Goal: Information Seeking & Learning: Find specific fact

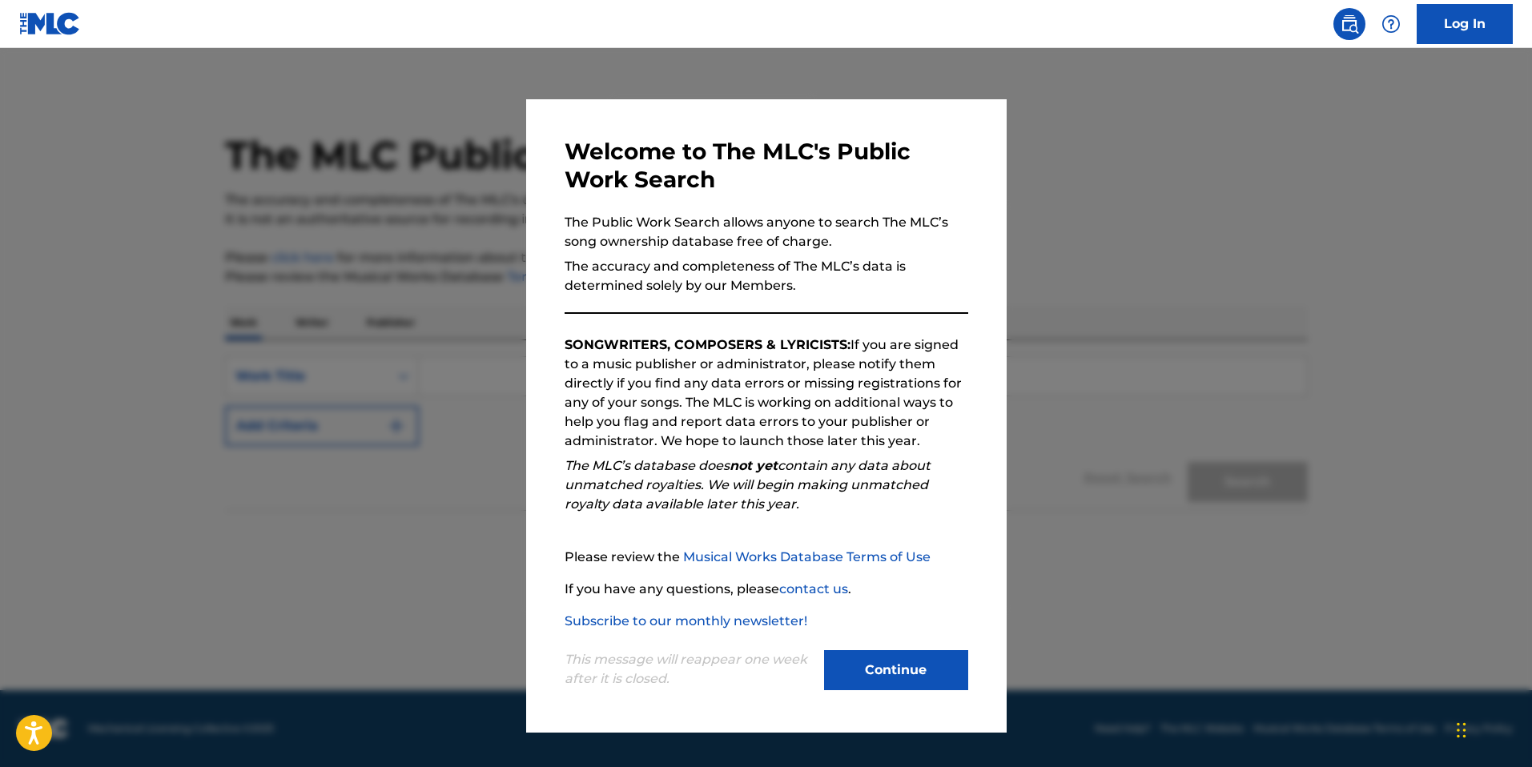
click at [902, 661] on button "Continue" at bounding box center [896, 670] width 144 height 40
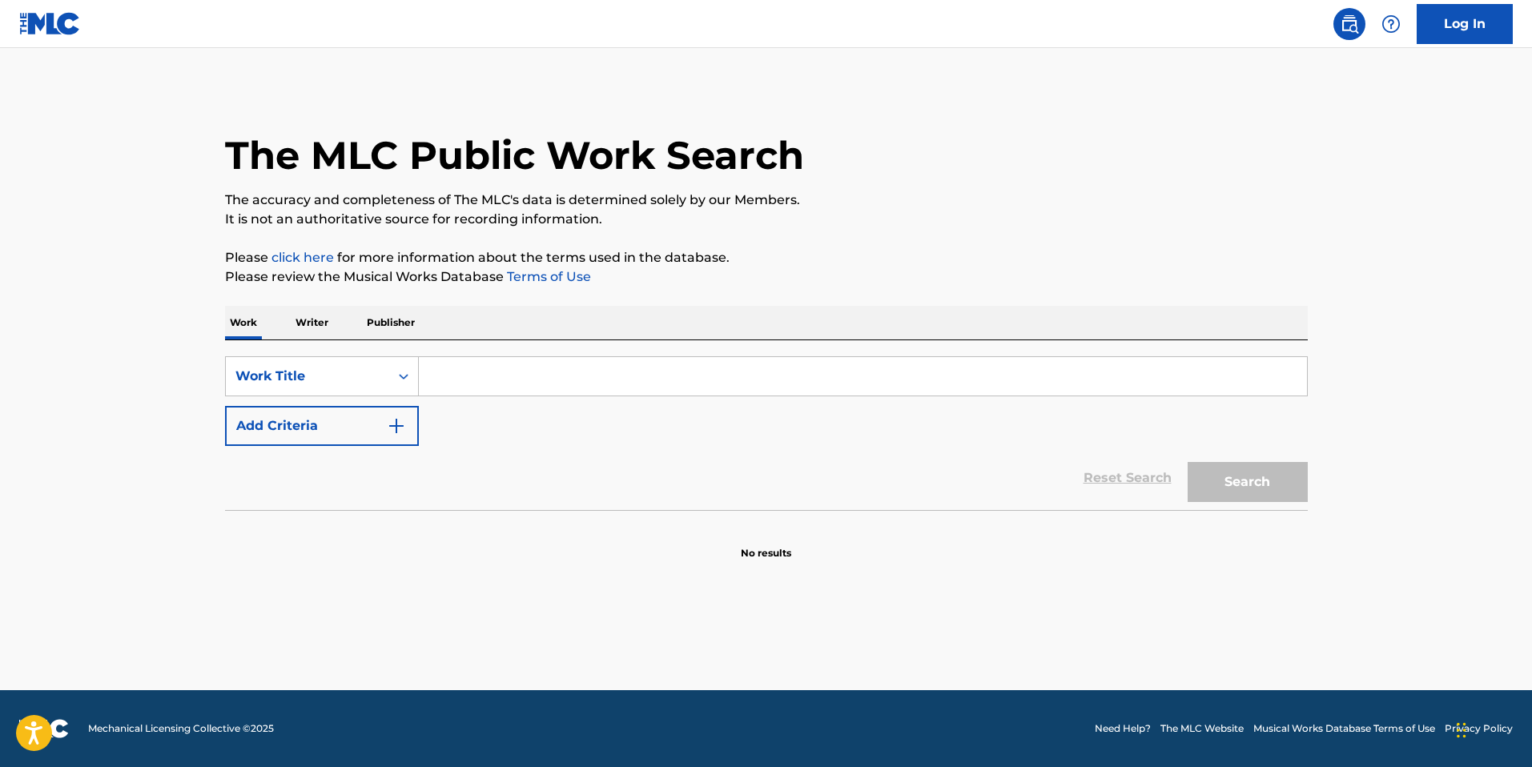
click at [472, 374] on input "Search Form" at bounding box center [863, 376] width 888 height 38
type input "beneviolence"
click at [1187, 462] on button "Search" at bounding box center [1247, 482] width 120 height 40
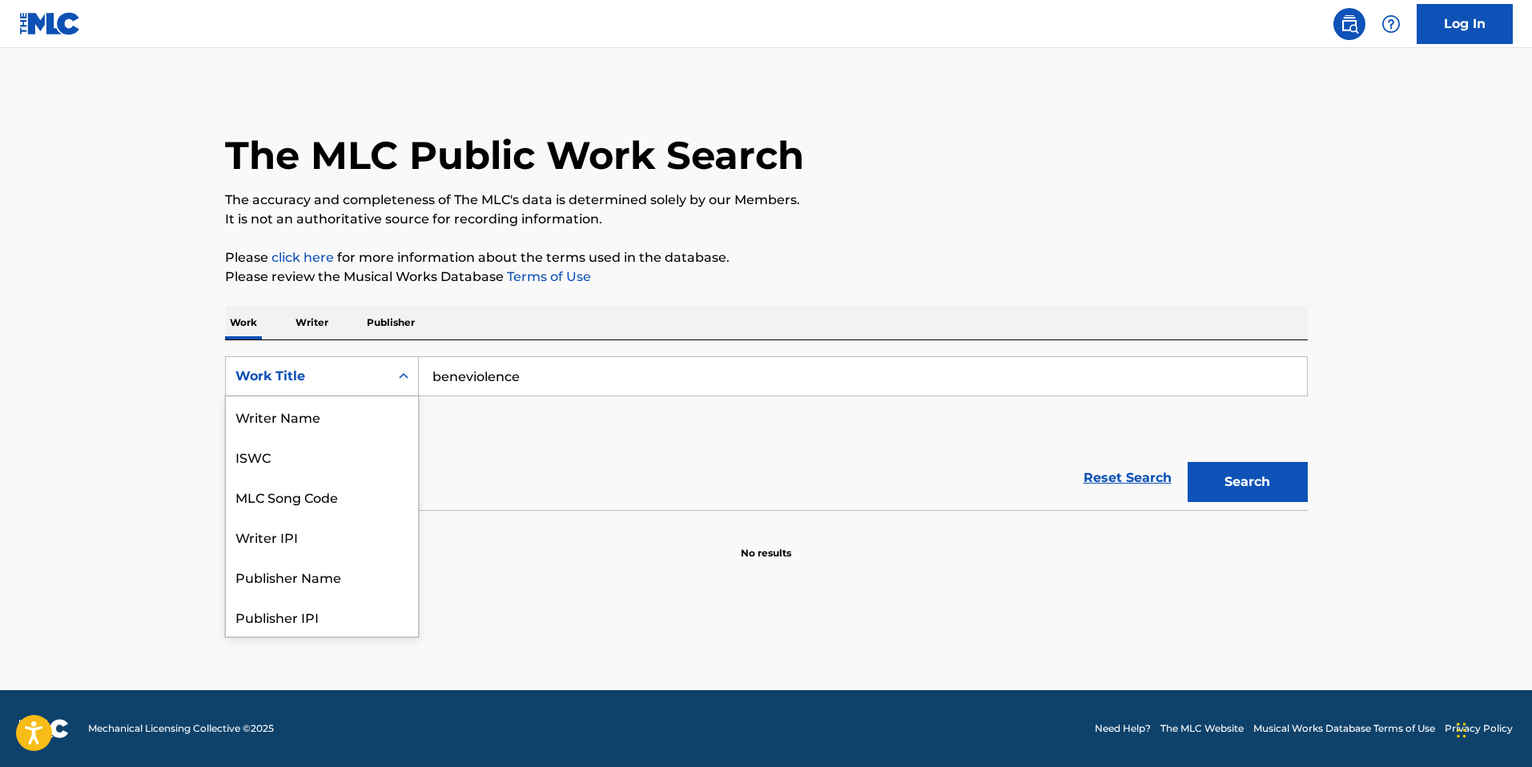
click at [403, 387] on div "Search Form" at bounding box center [403, 376] width 29 height 29
click at [341, 412] on div "Writer Name" at bounding box center [322, 416] width 192 height 40
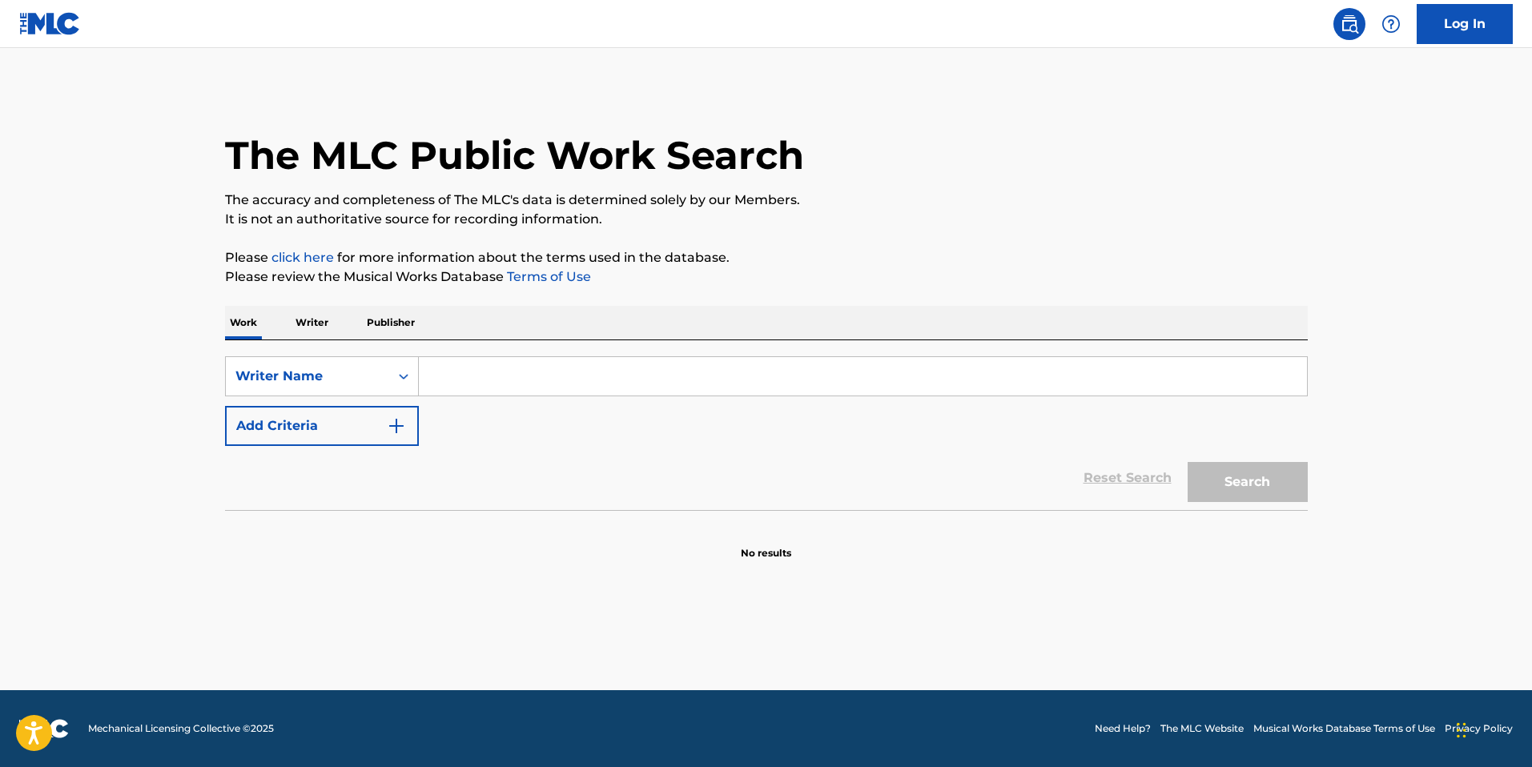
click at [467, 372] on input "Search Form" at bounding box center [863, 376] width 888 height 38
click at [1187, 462] on button "Search" at bounding box center [1247, 482] width 120 height 40
click at [467, 372] on input "beneviolence" at bounding box center [863, 376] width 888 height 38
click at [1187, 462] on button "Search" at bounding box center [1247, 482] width 120 height 40
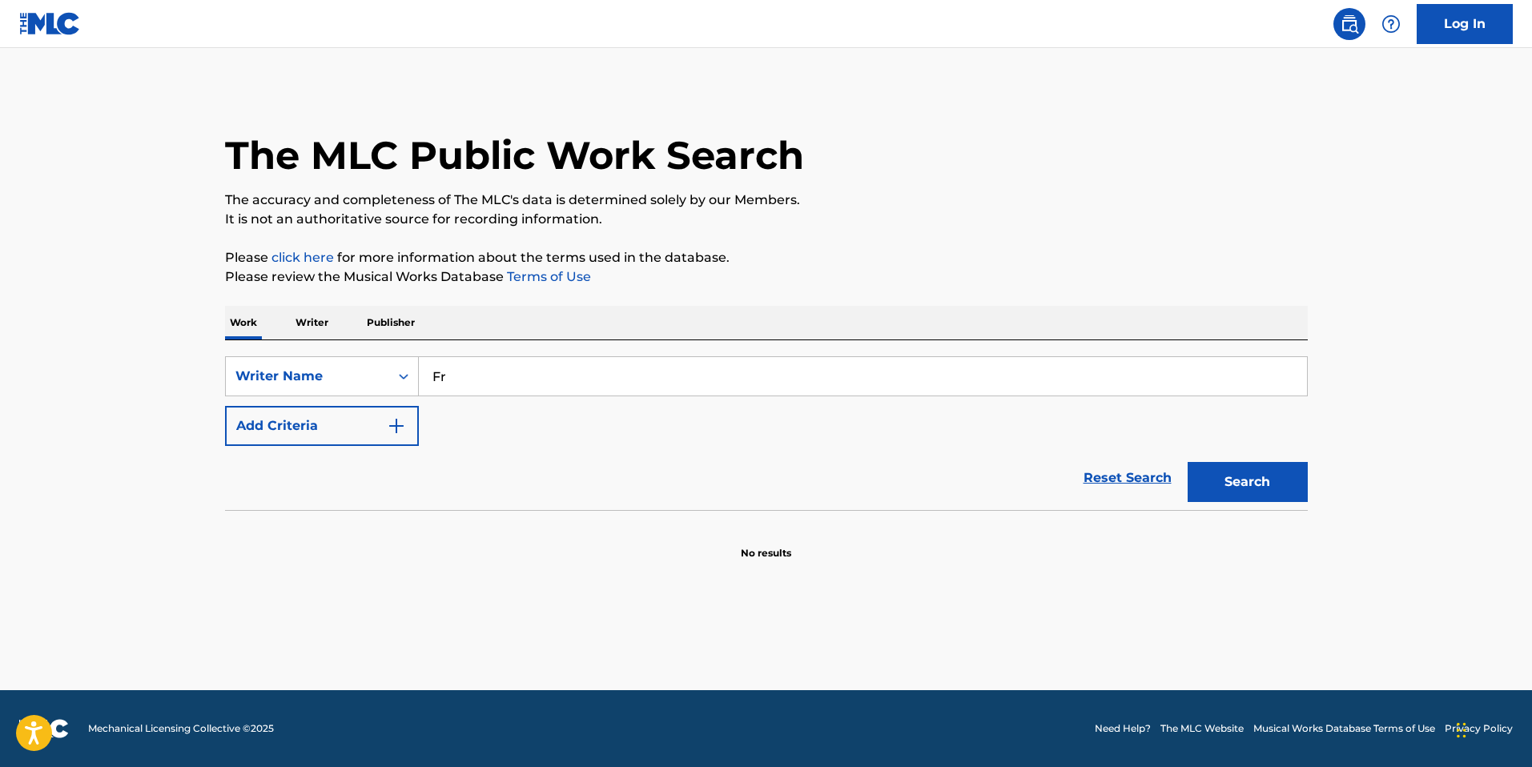
type input "F"
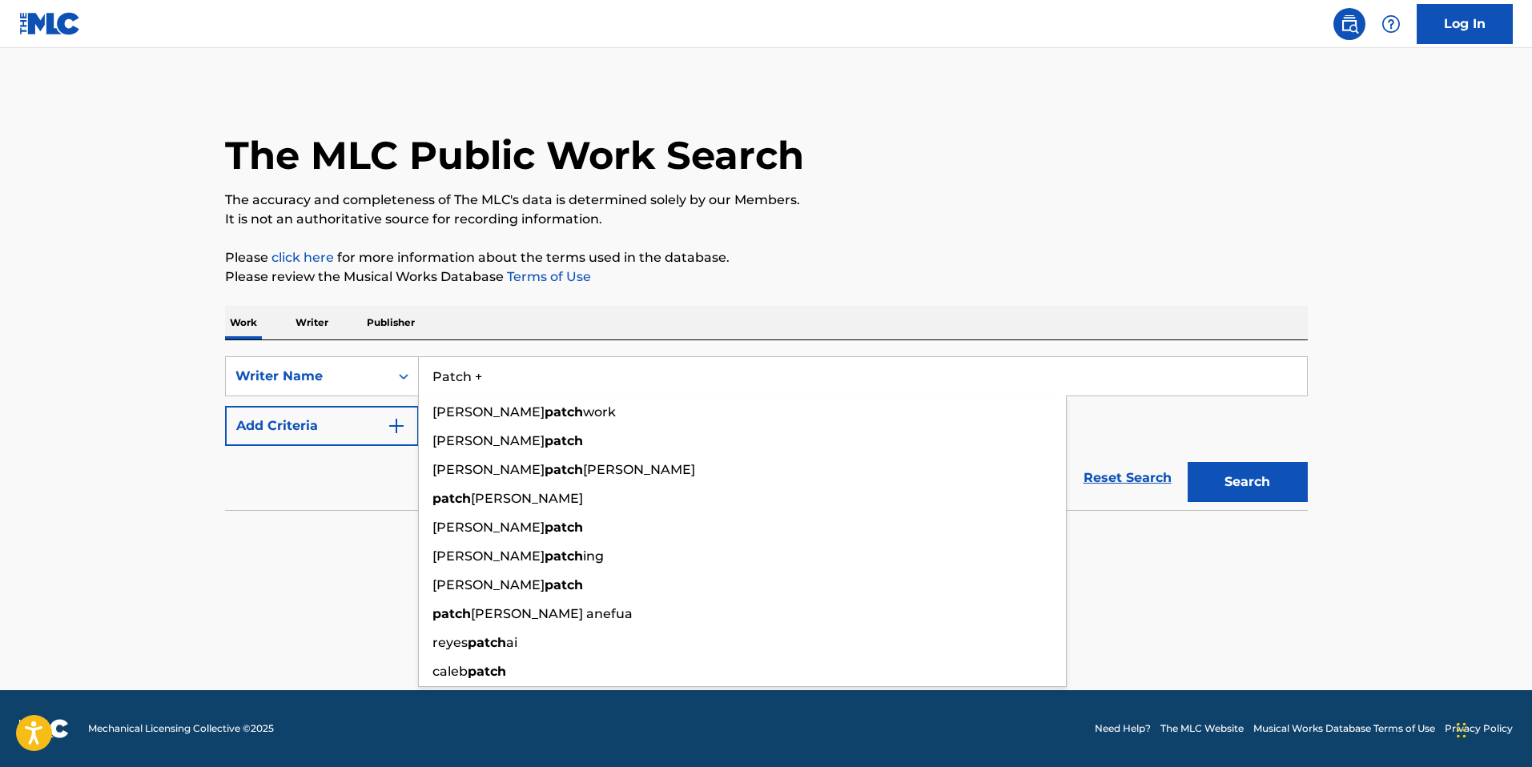
type input "Patch +"
click at [1187, 462] on button "Search" at bounding box center [1247, 482] width 120 height 40
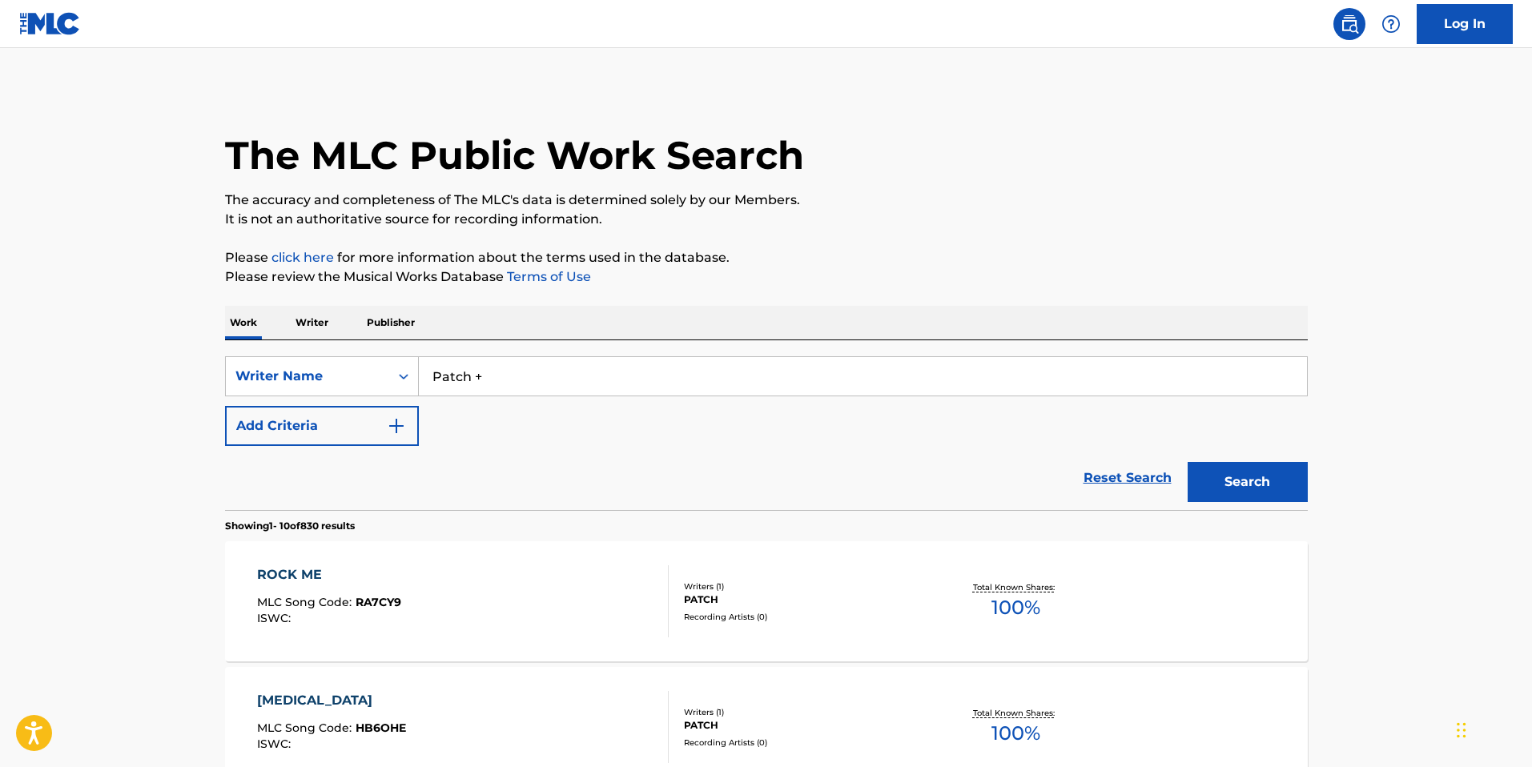
click at [523, 389] on input "Patch +" at bounding box center [863, 376] width 888 height 38
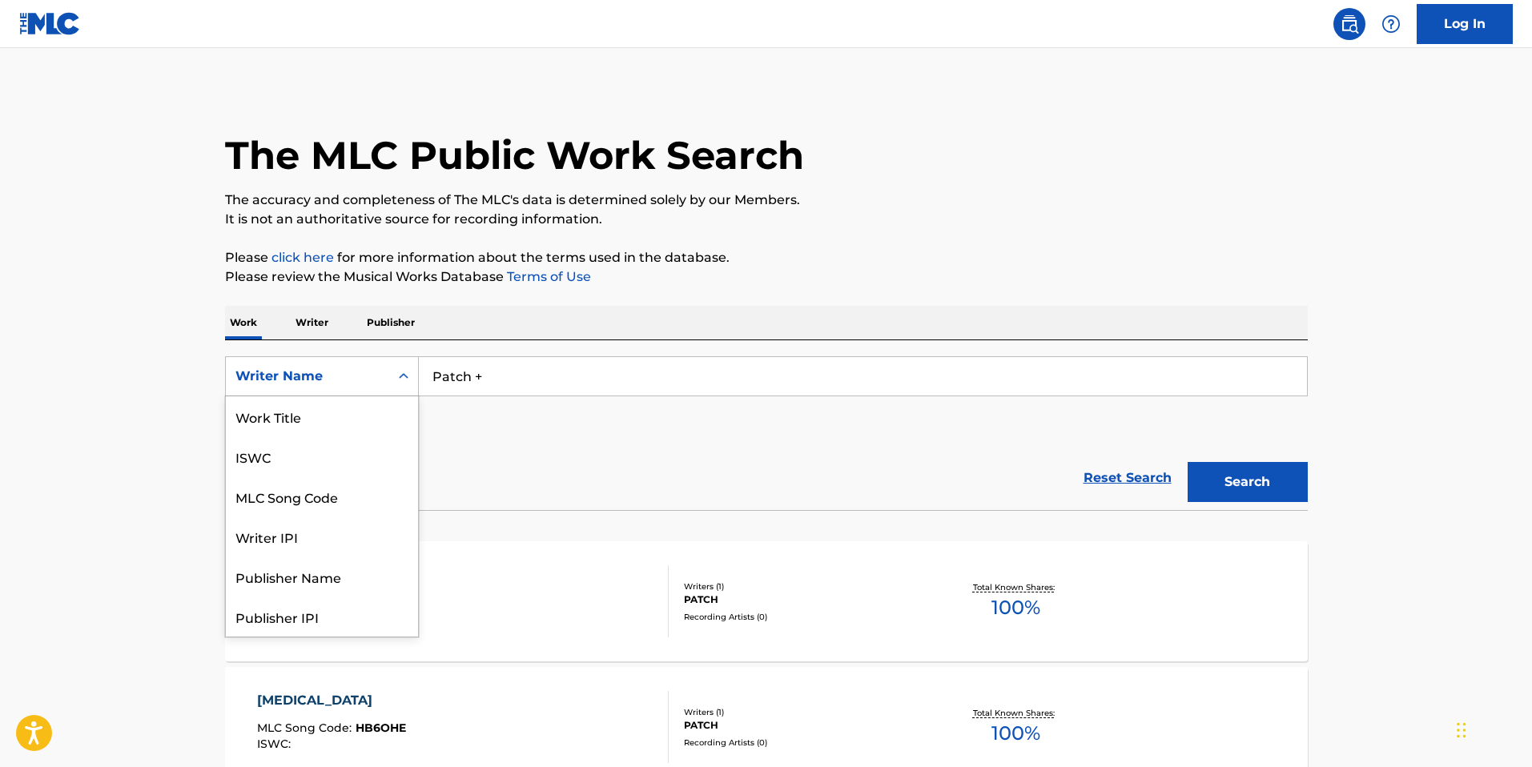
click at [369, 387] on div "Writer Name" at bounding box center [307, 376] width 163 height 30
click at [327, 332] on p "Writer" at bounding box center [312, 323] width 42 height 34
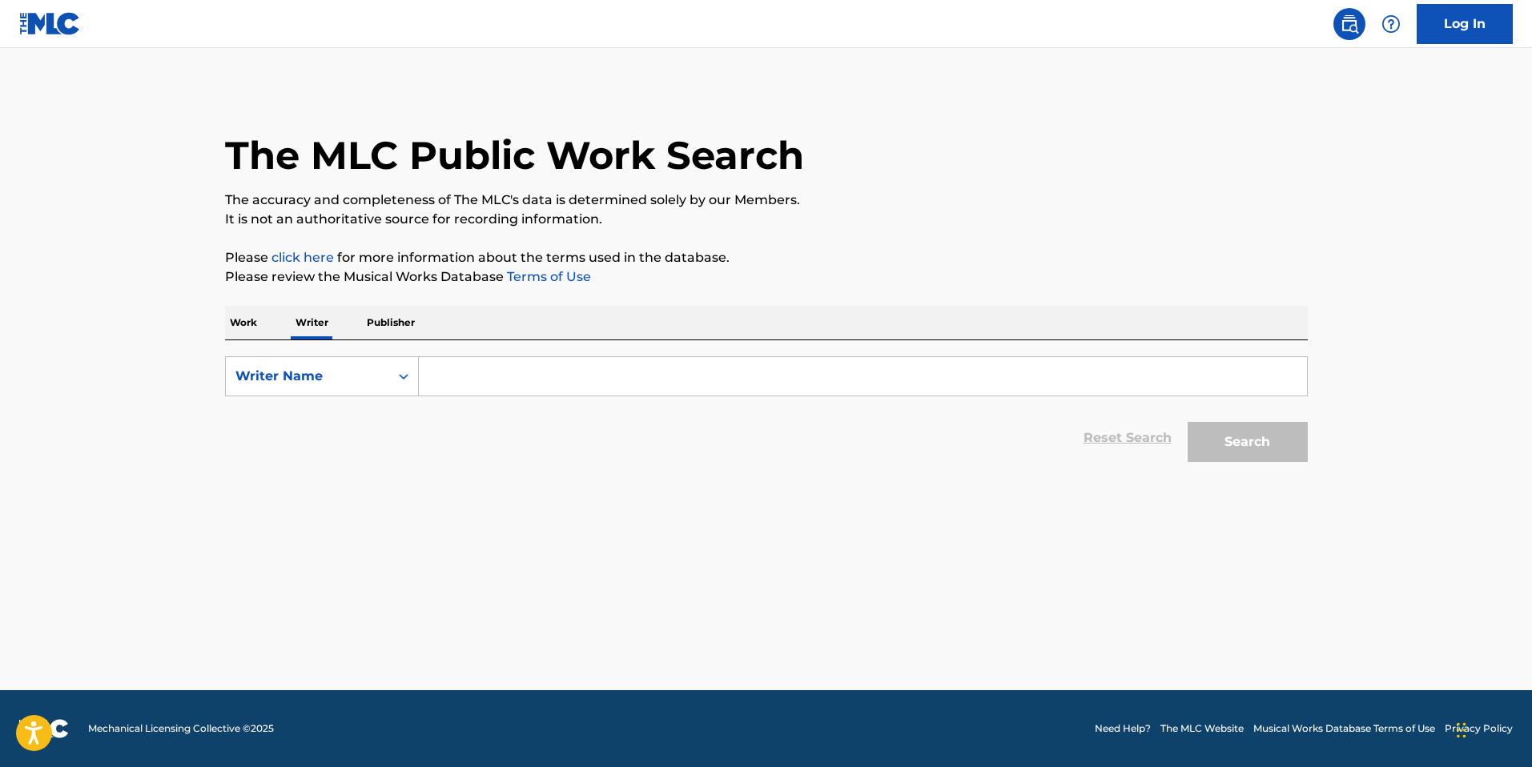
click at [243, 335] on p "Work" at bounding box center [243, 323] width 37 height 34
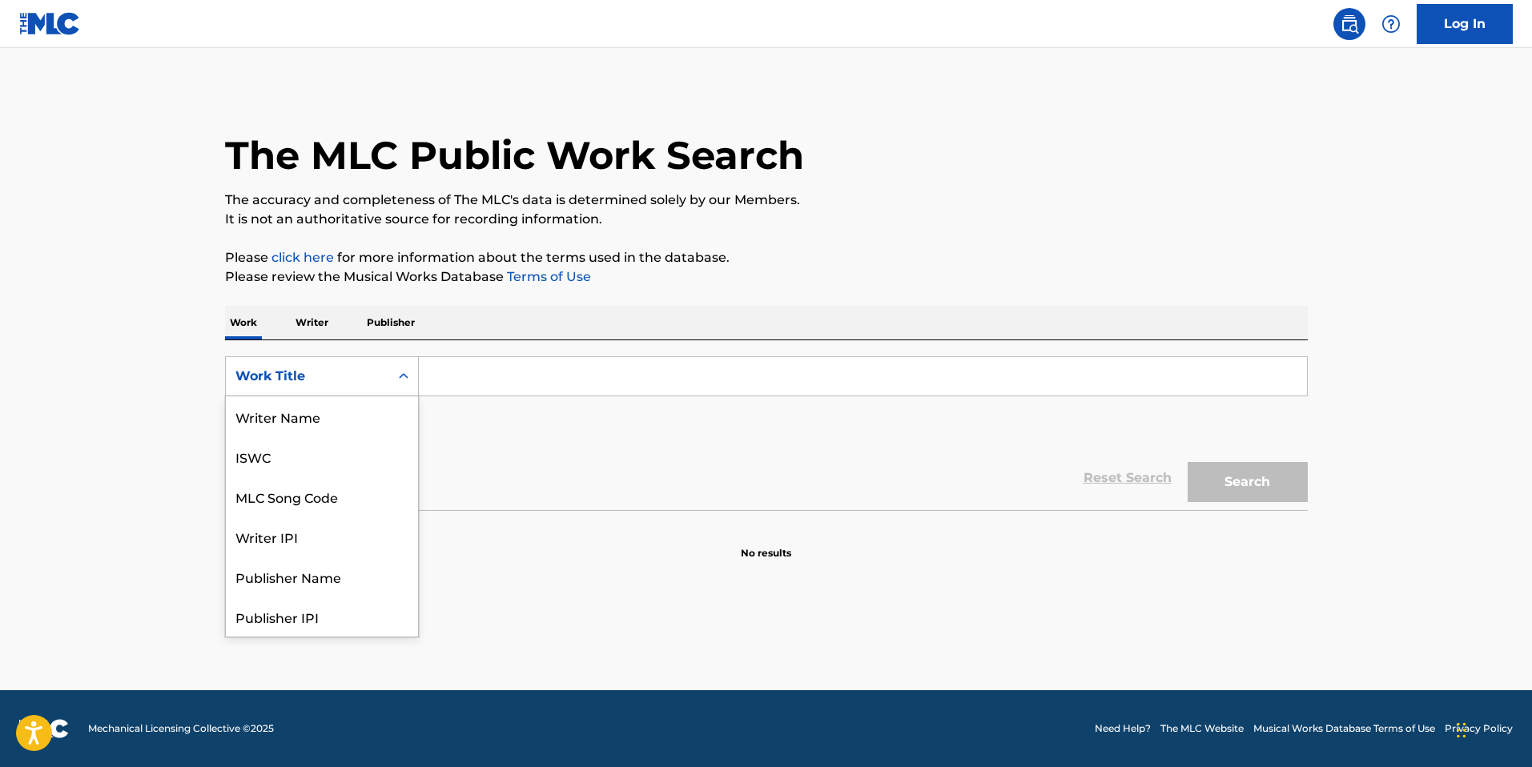
click at [354, 365] on div "Work Title" at bounding box center [307, 376] width 163 height 30
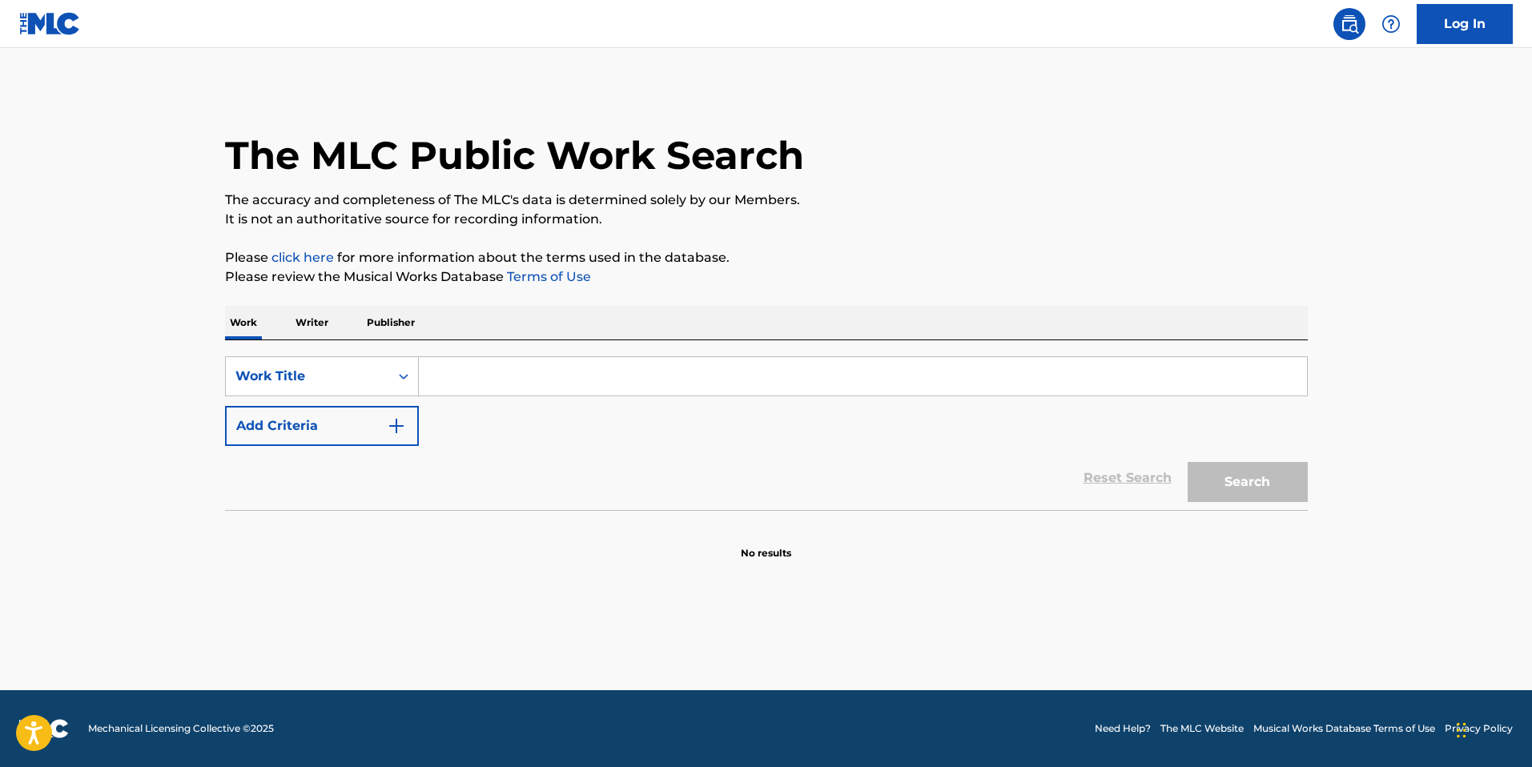
click at [461, 365] on input "Search Form" at bounding box center [863, 376] width 888 height 38
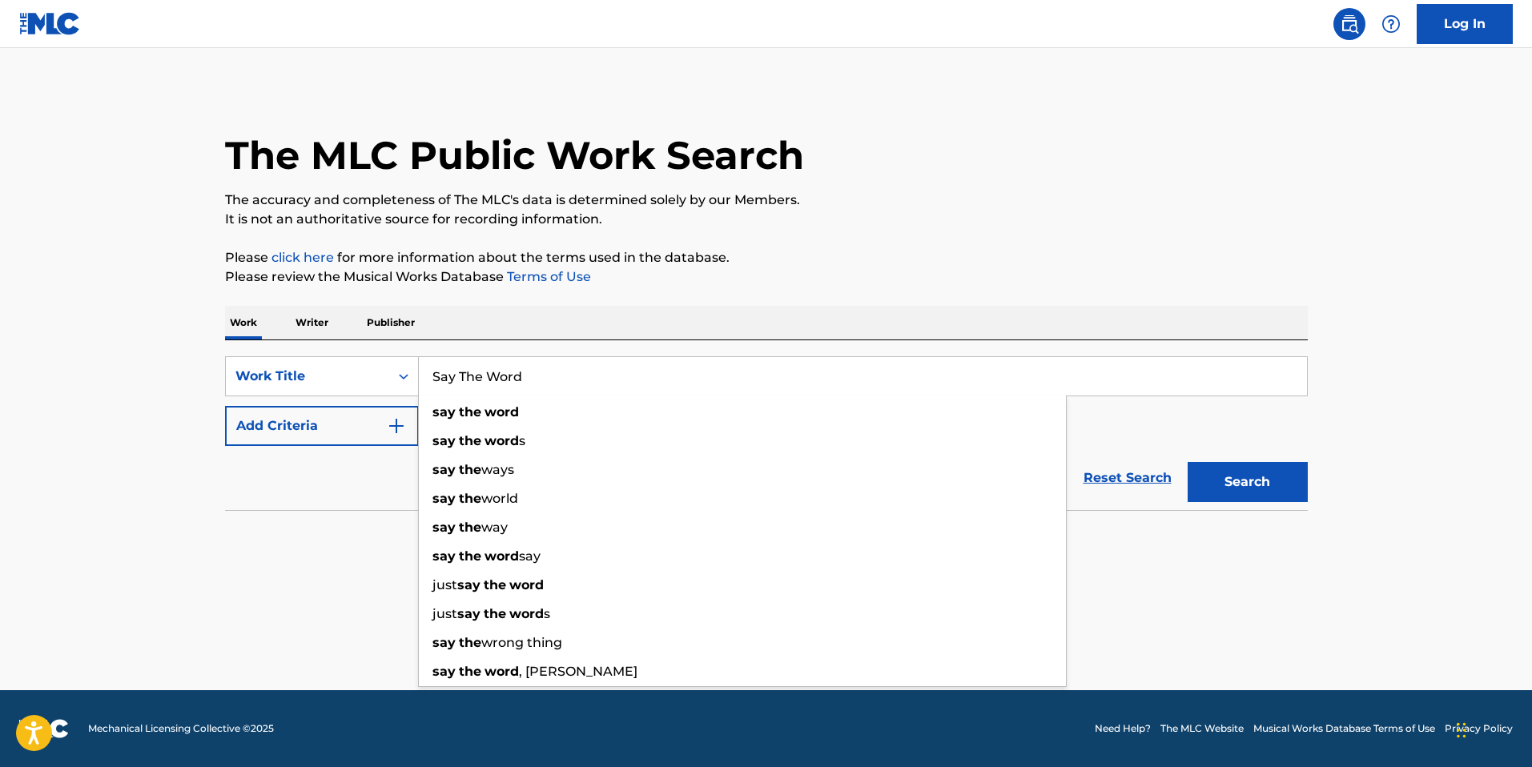
type input "Say The Word"
click at [1187, 462] on button "Search" at bounding box center [1247, 482] width 120 height 40
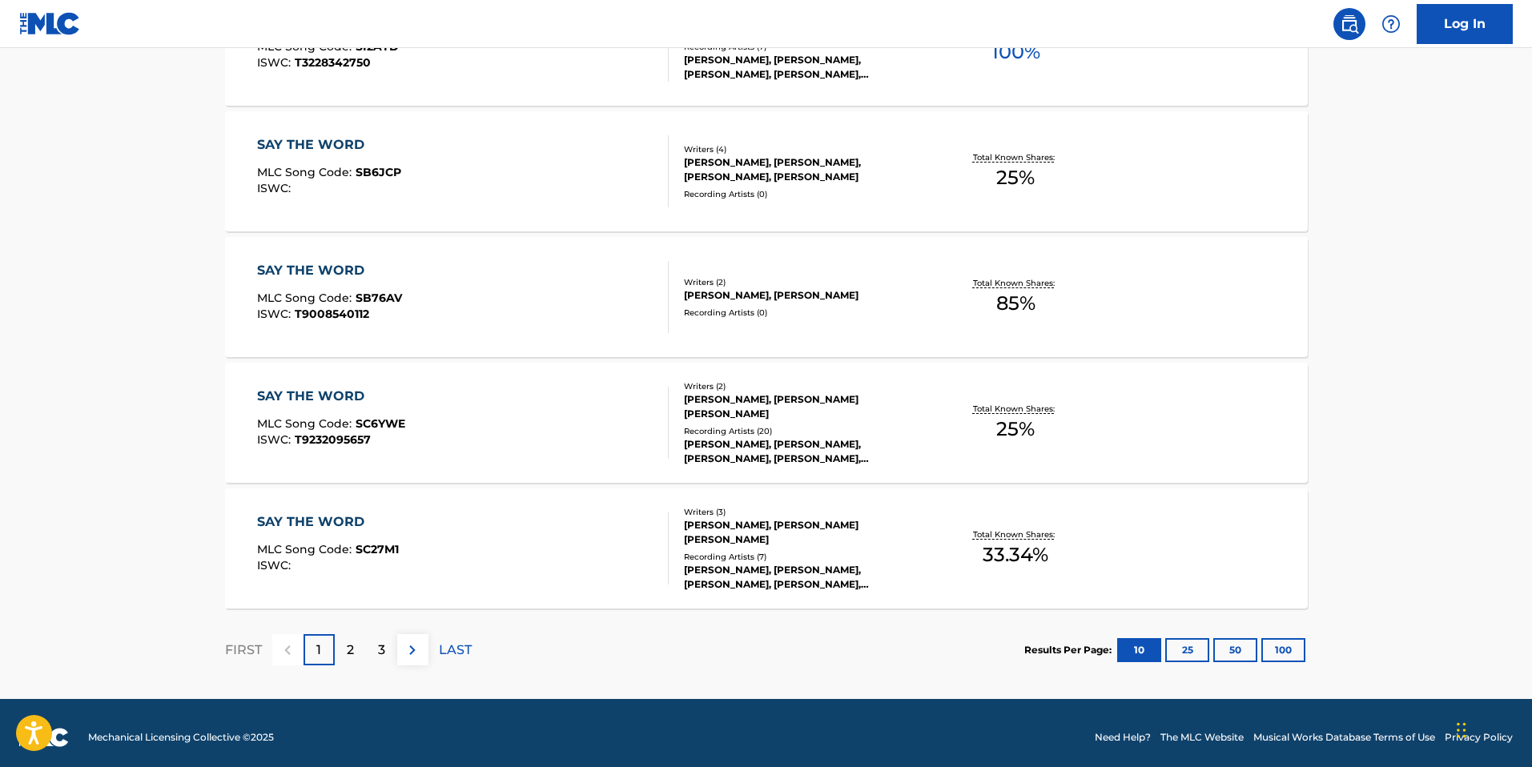
scroll to position [1193, 0]
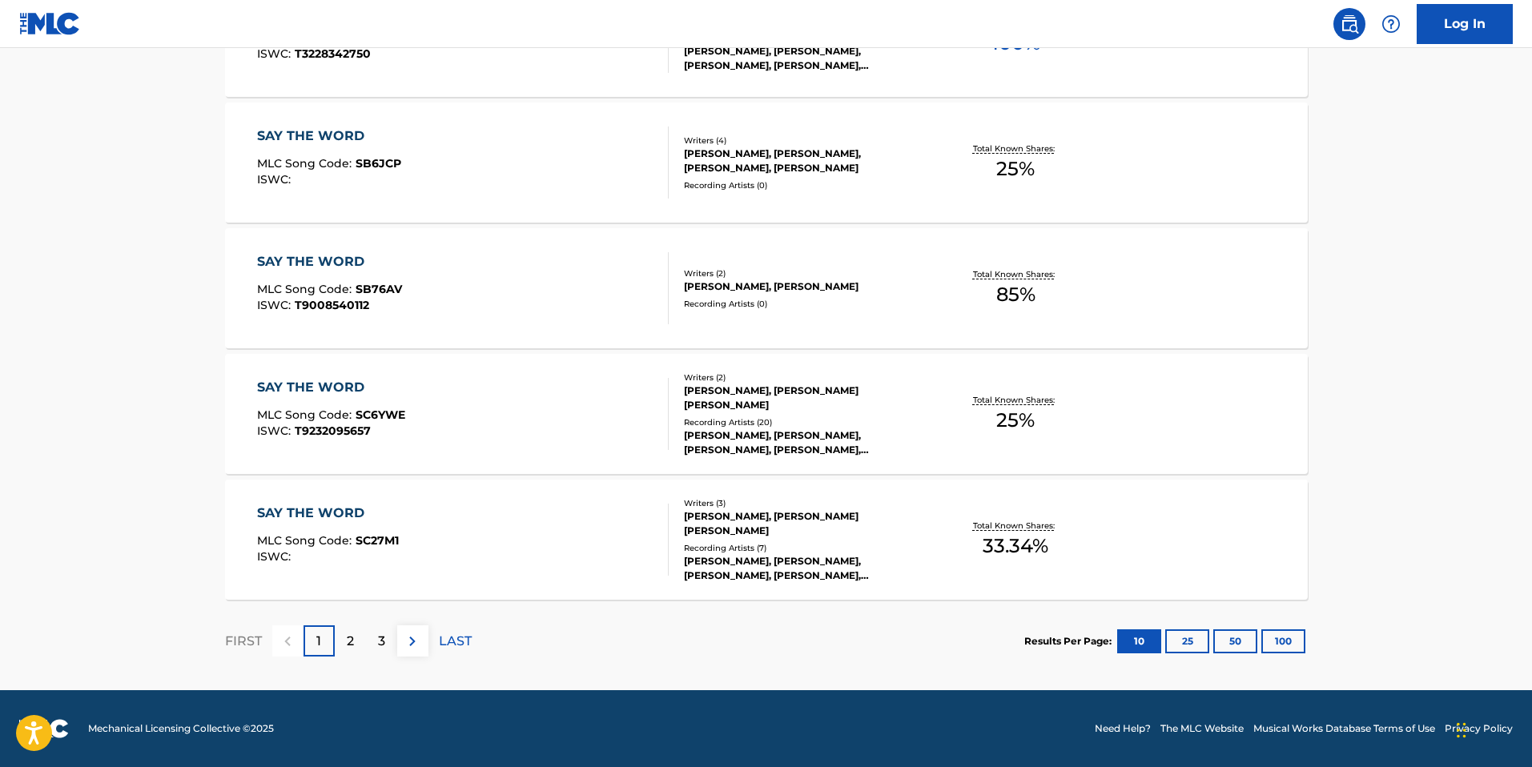
click at [363, 638] on div "2" at bounding box center [350, 640] width 31 height 31
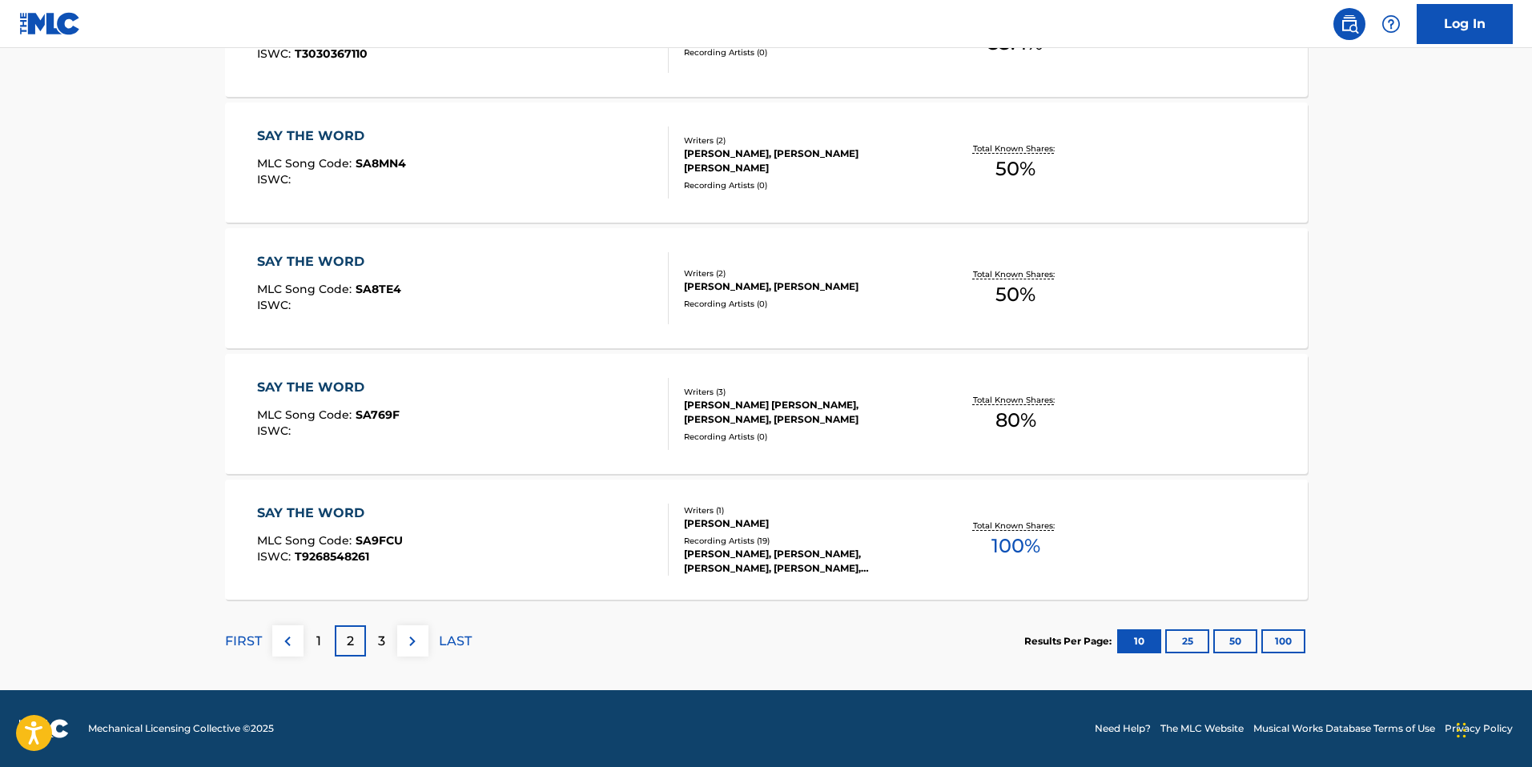
click at [376, 645] on div "3" at bounding box center [381, 640] width 31 height 31
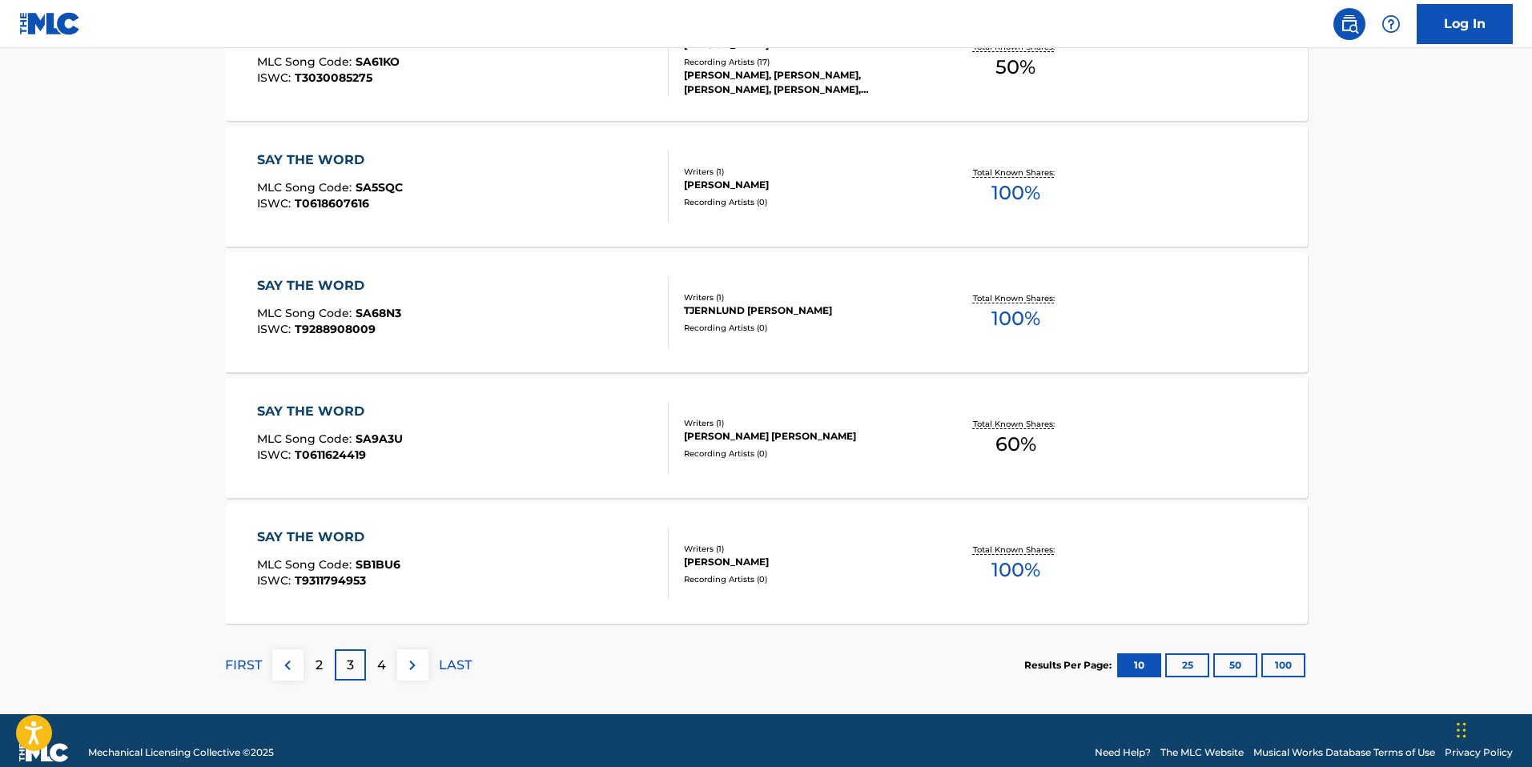
scroll to position [1171, 0]
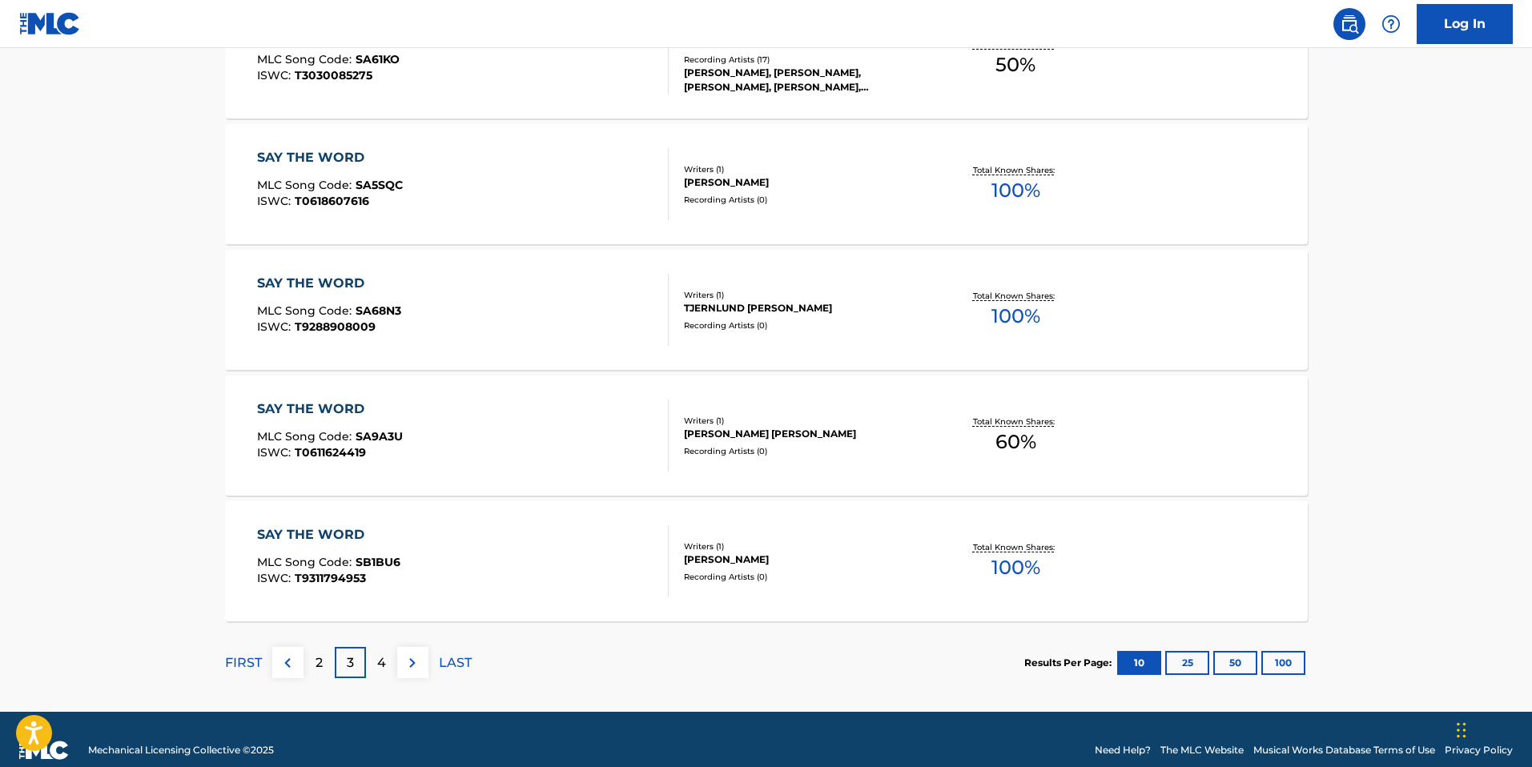
click at [378, 657] on p "4" at bounding box center [381, 662] width 9 height 19
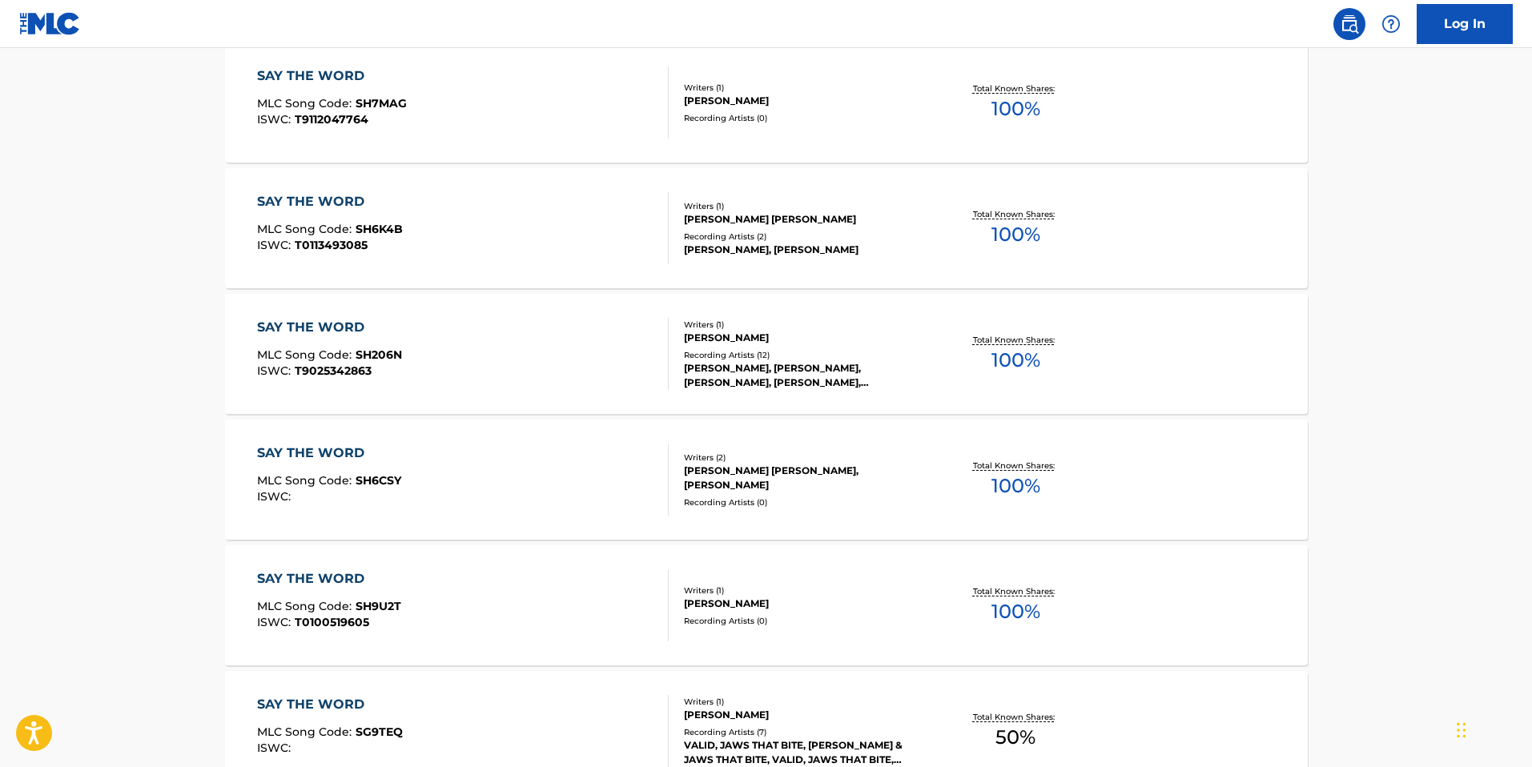
scroll to position [1127, 0]
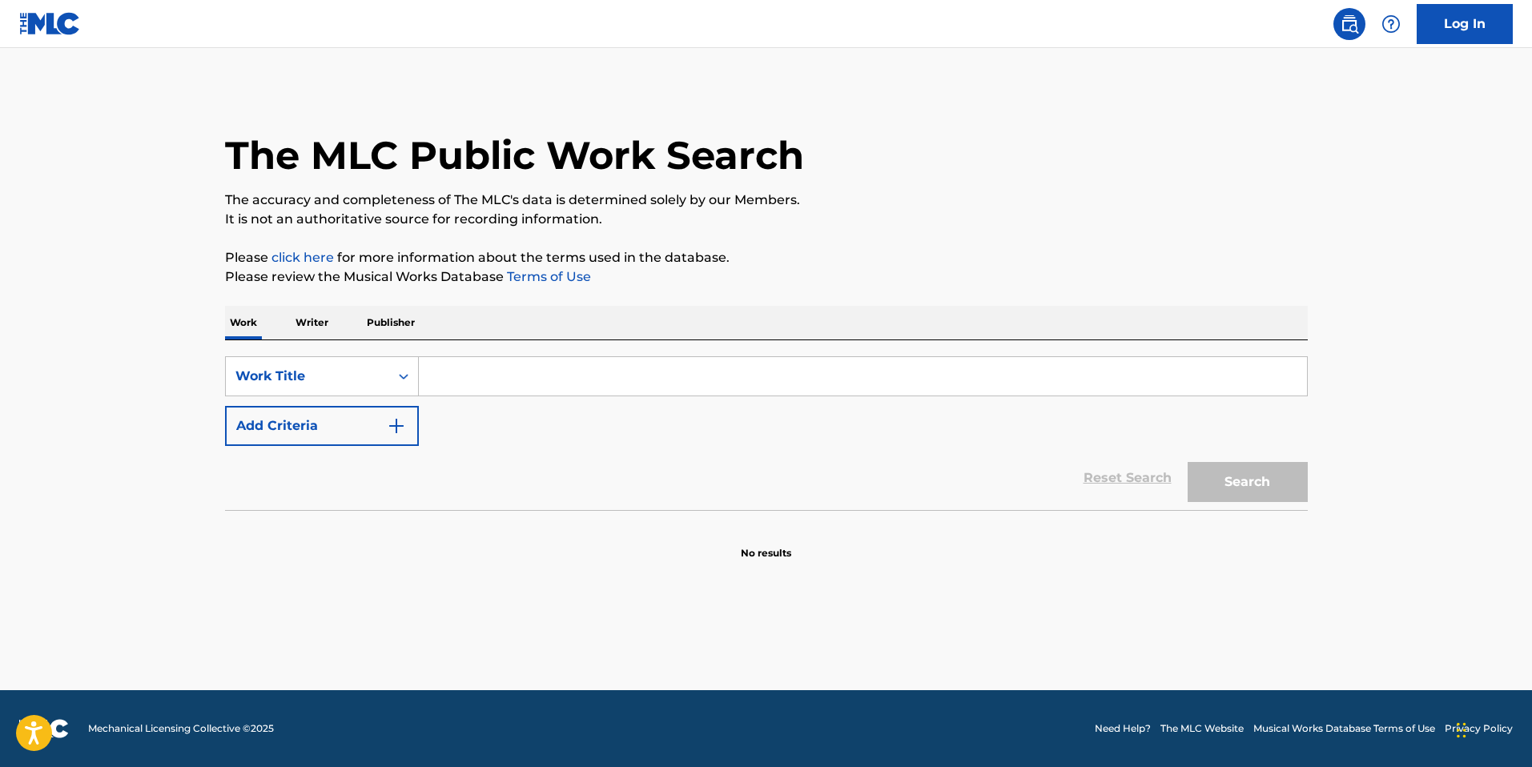
click at [657, 375] on input "Search Form" at bounding box center [863, 376] width 888 height 38
paste input "931634078"
type input "931634078"
click at [1187, 462] on button "Search" at bounding box center [1247, 482] width 120 height 40
click at [328, 331] on p "Writer" at bounding box center [312, 323] width 42 height 34
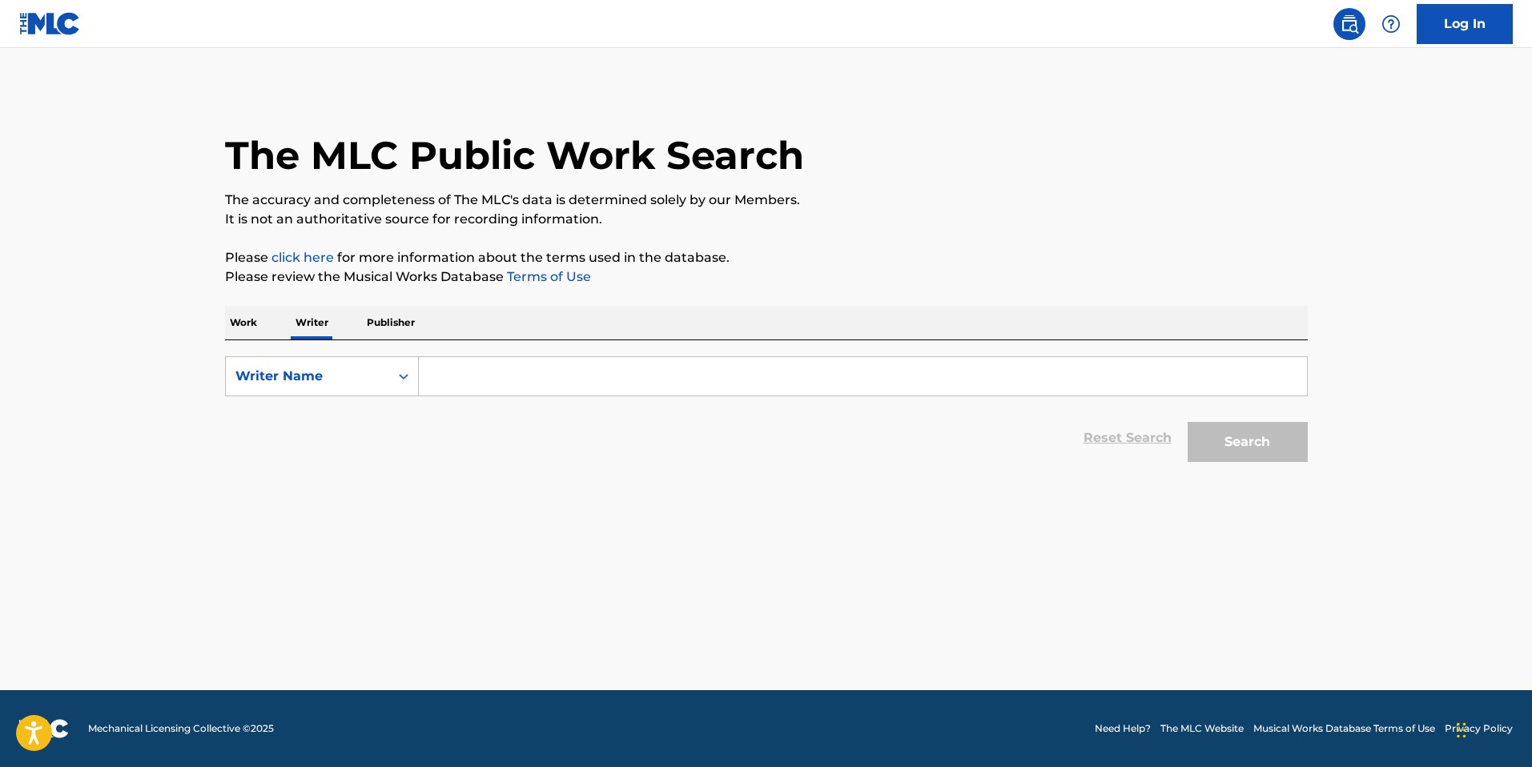
click at [384, 321] on p "Publisher" at bounding box center [391, 323] width 58 height 34
click at [432, 368] on input "Search Form" at bounding box center [863, 376] width 888 height 38
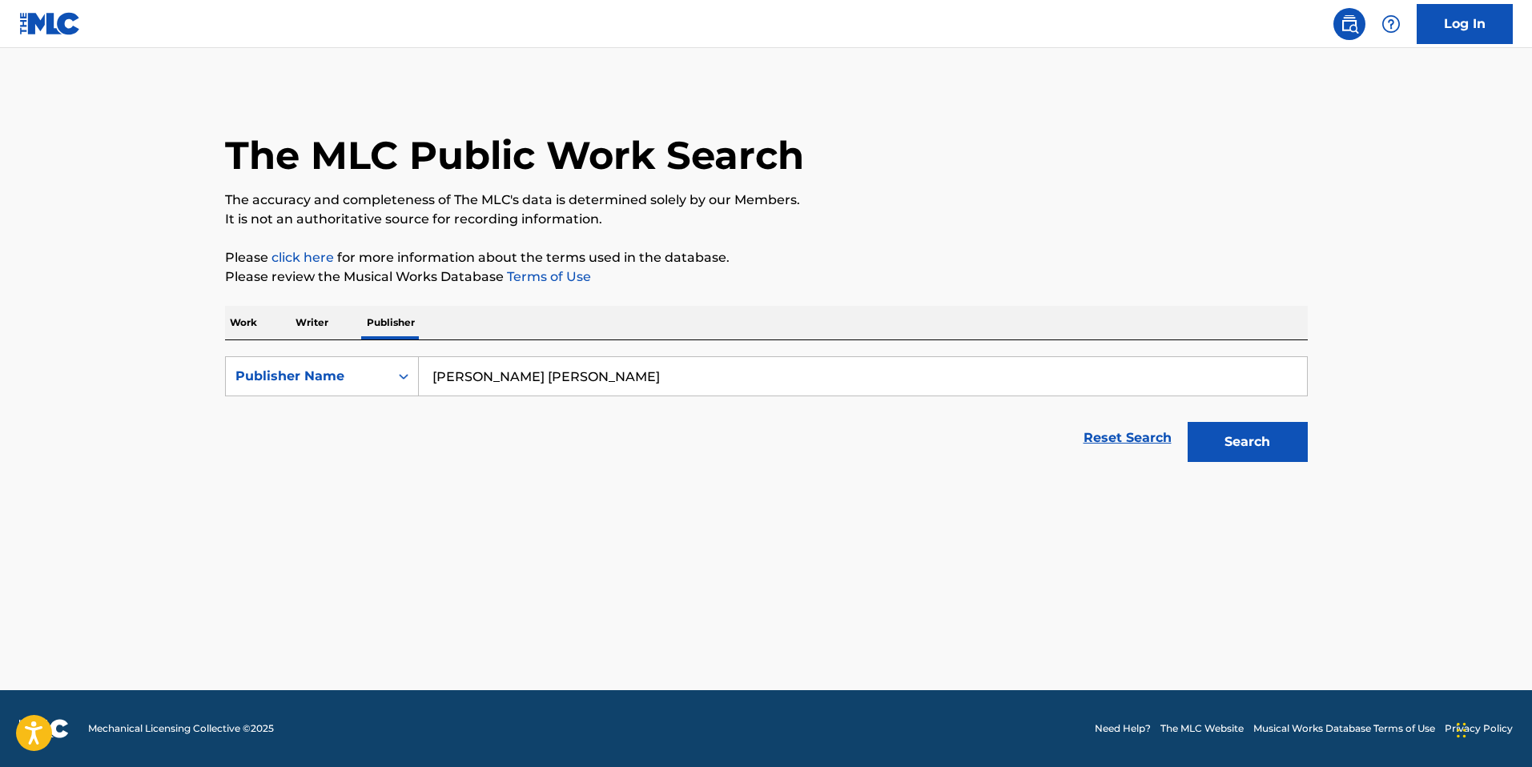
type input "[PERSON_NAME] [PERSON_NAME]"
click at [1187, 422] on button "Search" at bounding box center [1247, 442] width 120 height 40
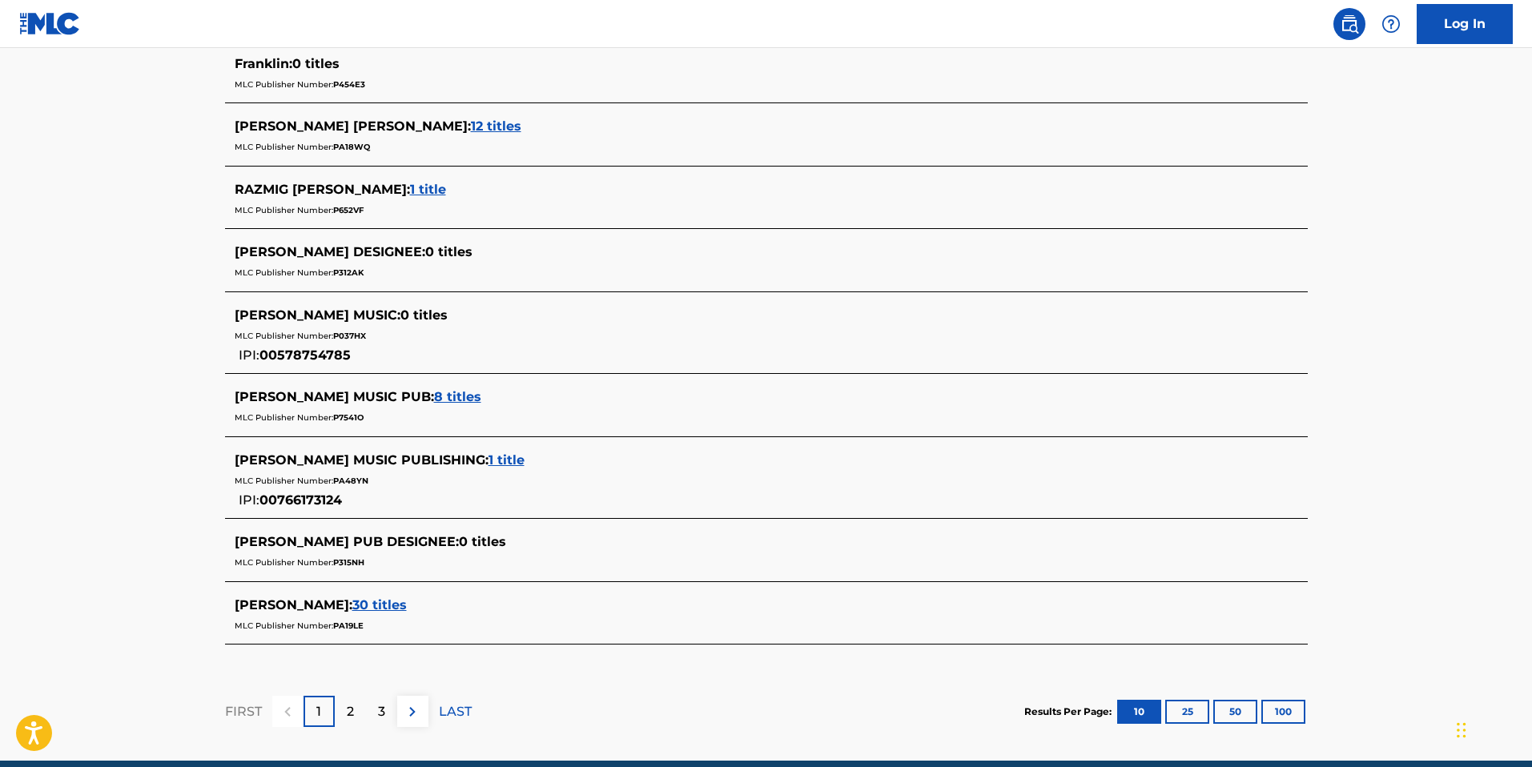
scroll to position [592, 0]
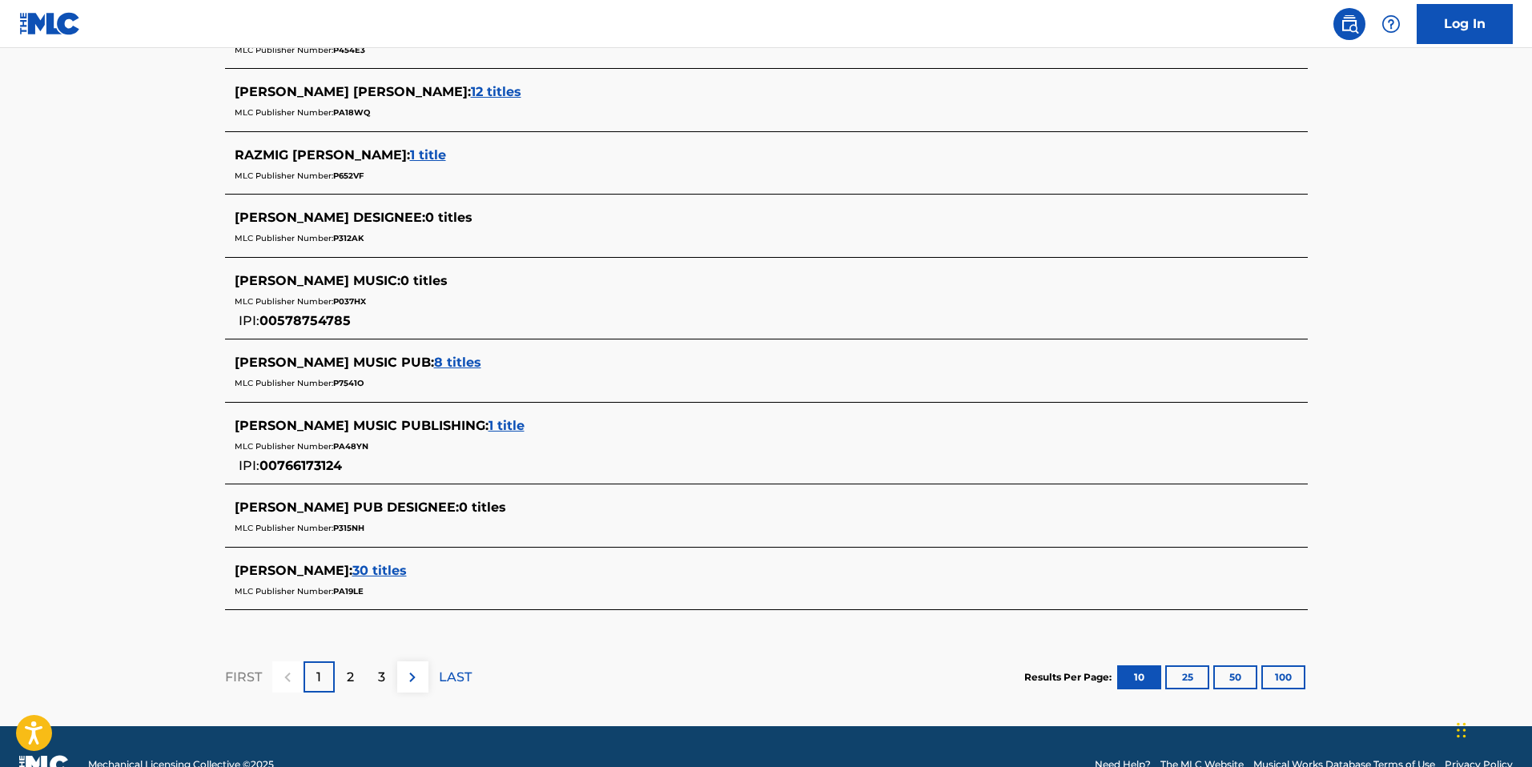
click at [394, 677] on div "3" at bounding box center [381, 676] width 31 height 31
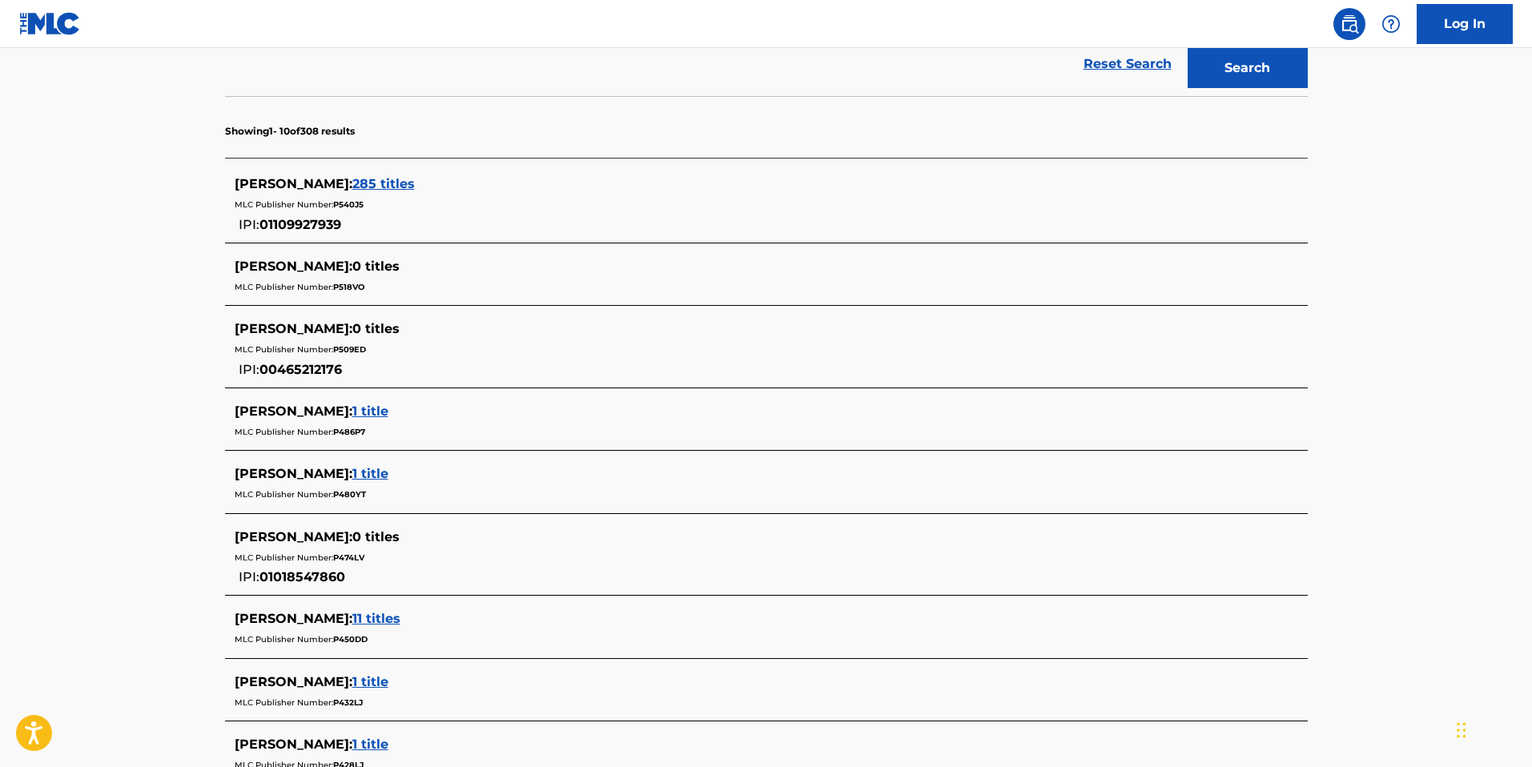
scroll to position [0, 0]
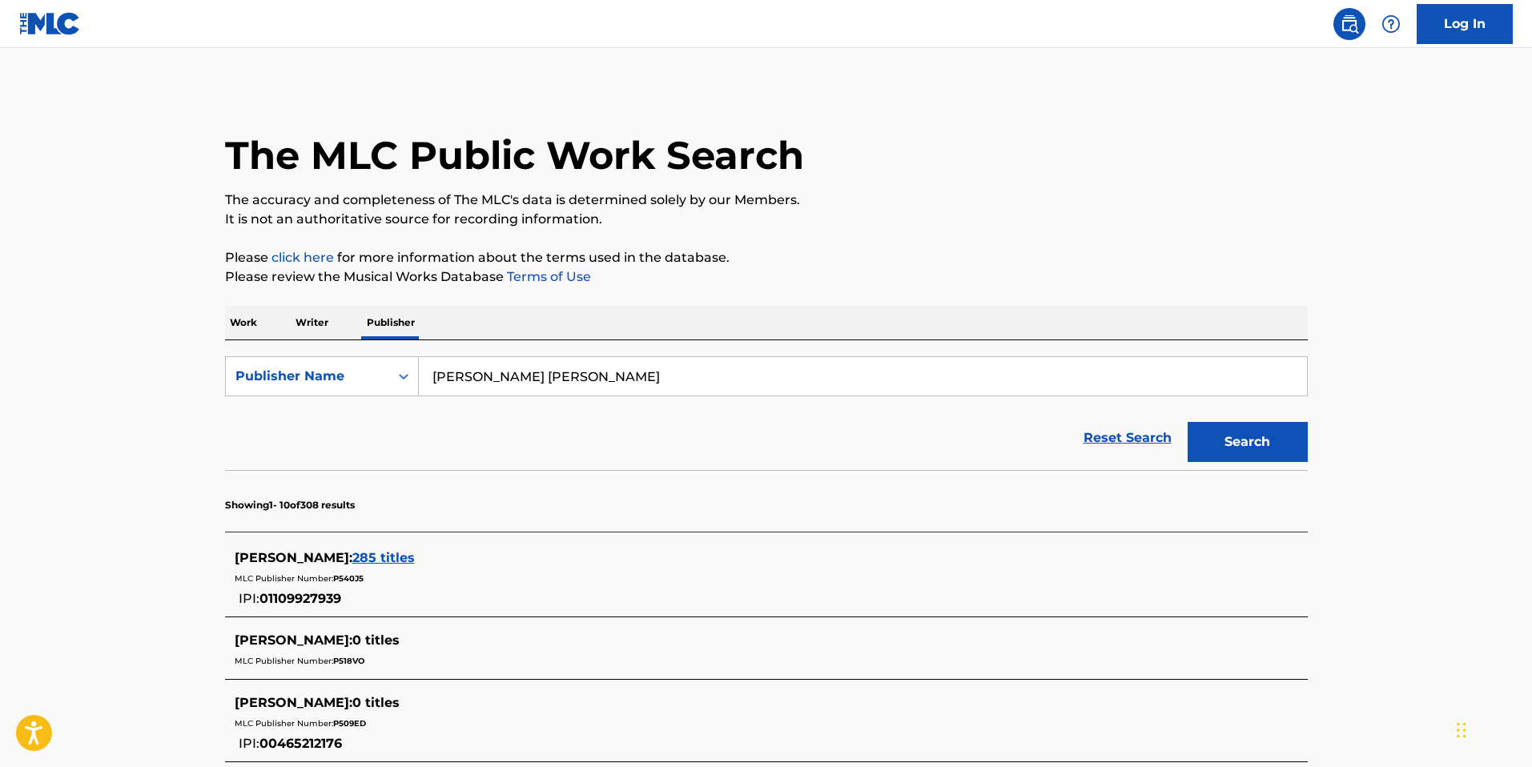
click at [1449, 17] on link "Log In" at bounding box center [1464, 24] width 96 height 40
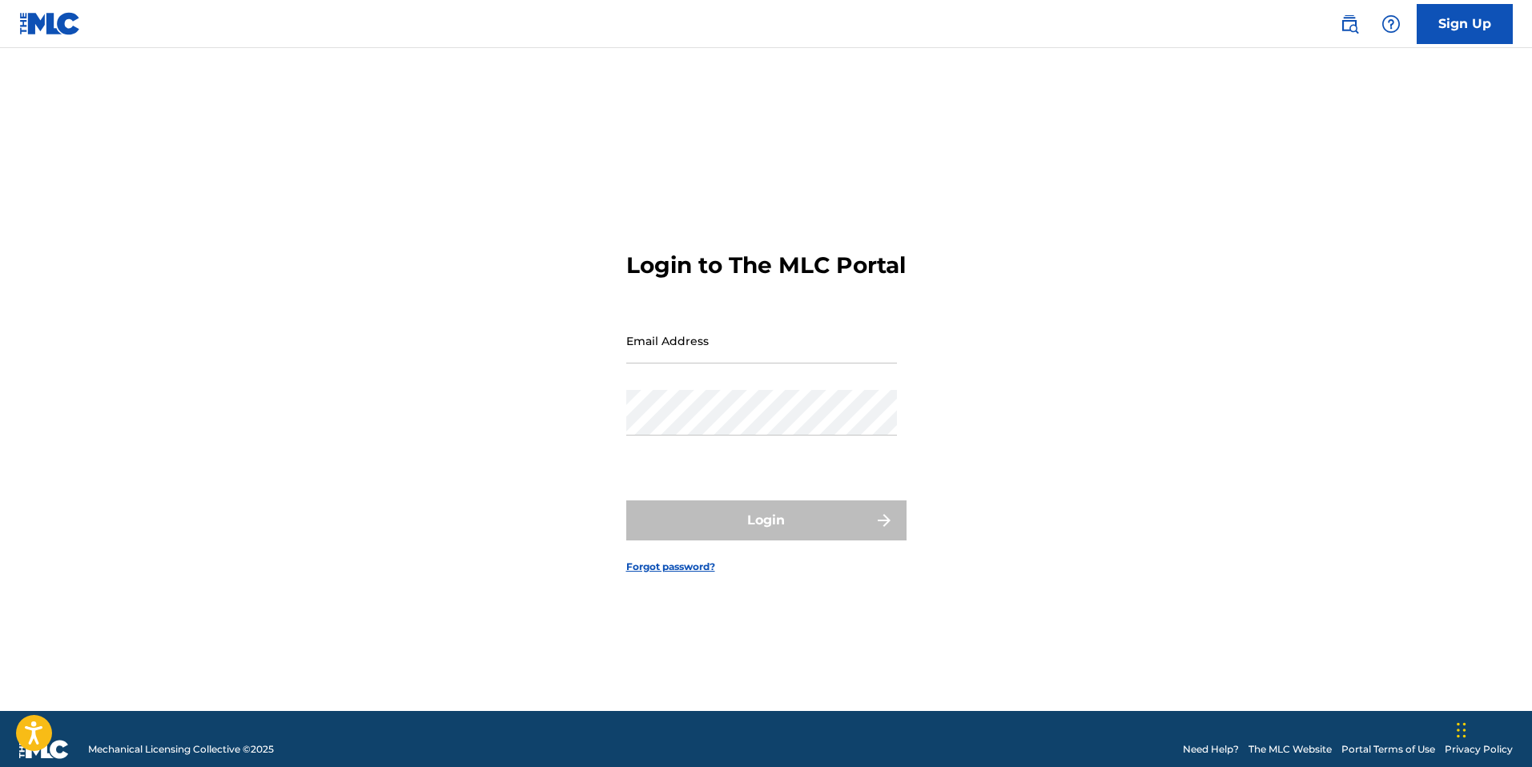
click at [677, 349] on input "Email Address" at bounding box center [761, 341] width 271 height 46
click at [755, 578] on form "Login to The MLC Portal Email Address Password Login Forgot password?" at bounding box center [766, 399] width 280 height 623
click at [60, 26] on img at bounding box center [50, 23] width 62 height 23
